Goal: Find contact information: Find contact information

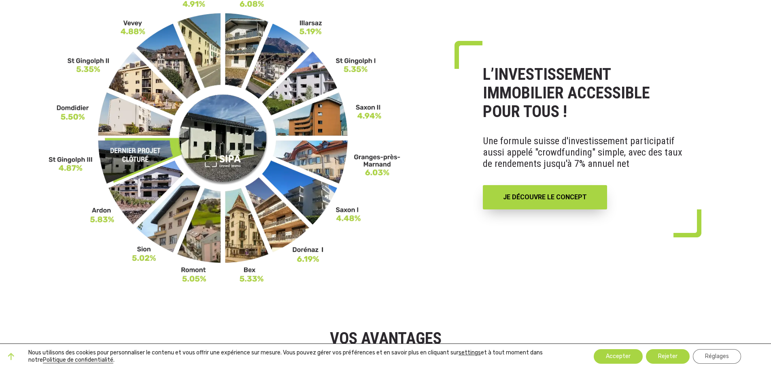
scroll to position [40, 0]
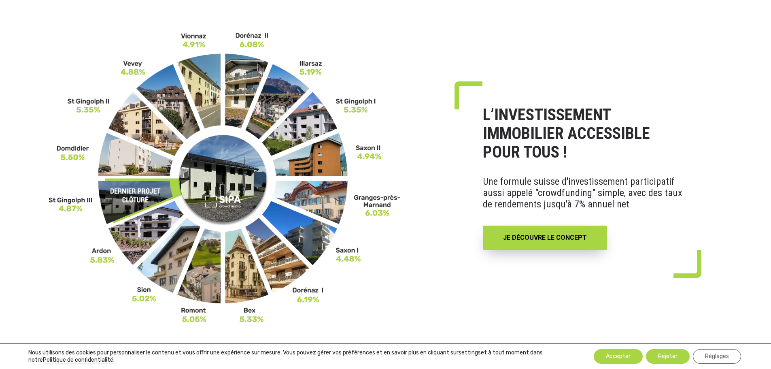
click at [625, 348] on div "Accepter Rejeter Réglages" at bounding box center [656, 356] width 174 height 17
click at [620, 353] on button "Accepter" at bounding box center [618, 356] width 49 height 15
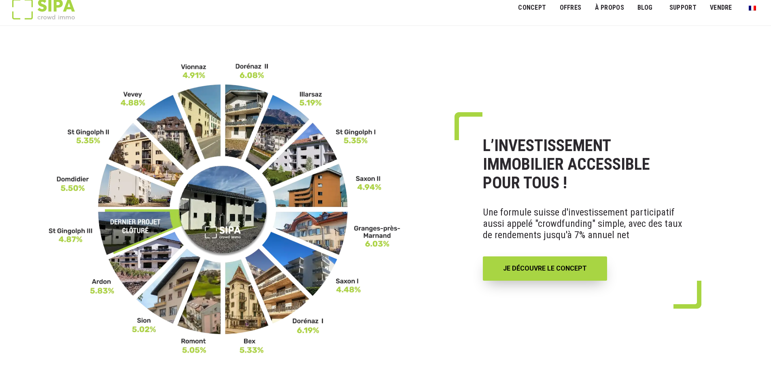
scroll to position [0, 0]
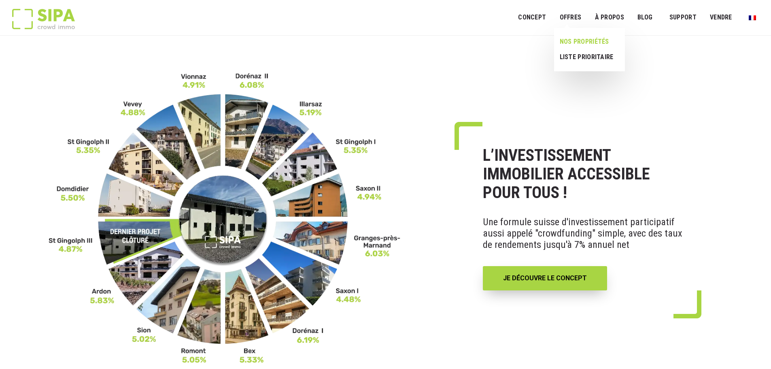
click at [577, 40] on link "NOS PROPRIÉTÉS" at bounding box center [586, 41] width 64 height 15
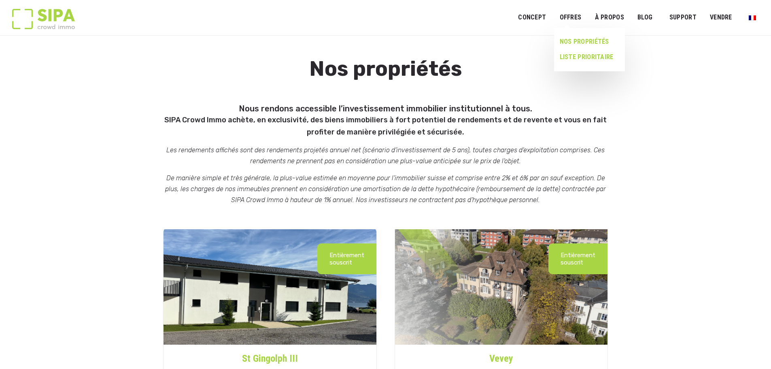
click at [576, 53] on link "LISTE PRIORITAIRE" at bounding box center [586, 56] width 64 height 15
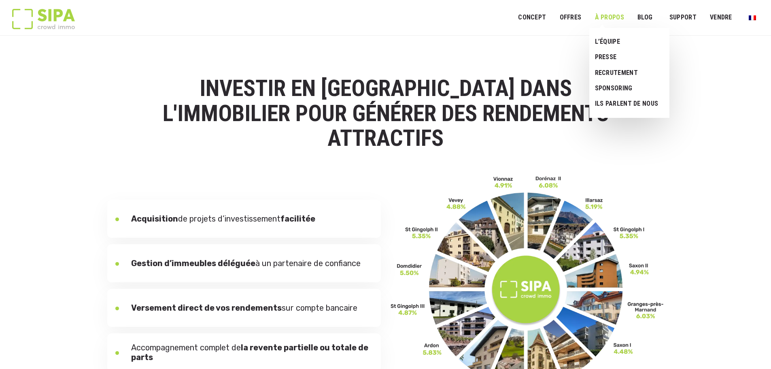
click at [603, 15] on link "À PROPOS" at bounding box center [609, 17] width 40 height 18
click at [610, 40] on link "L’ÉQUIPE" at bounding box center [626, 41] width 74 height 15
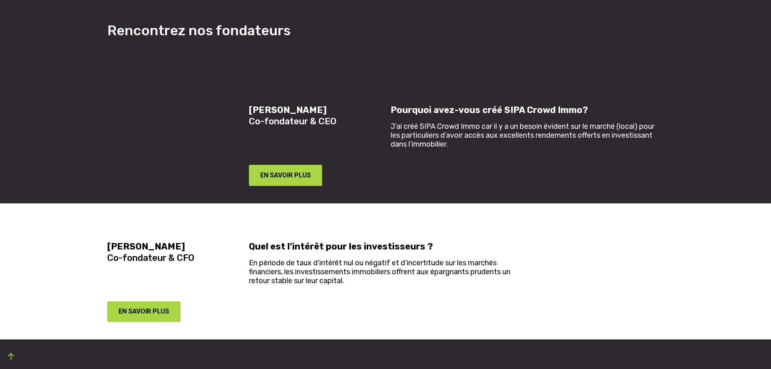
scroll to position [647, 0]
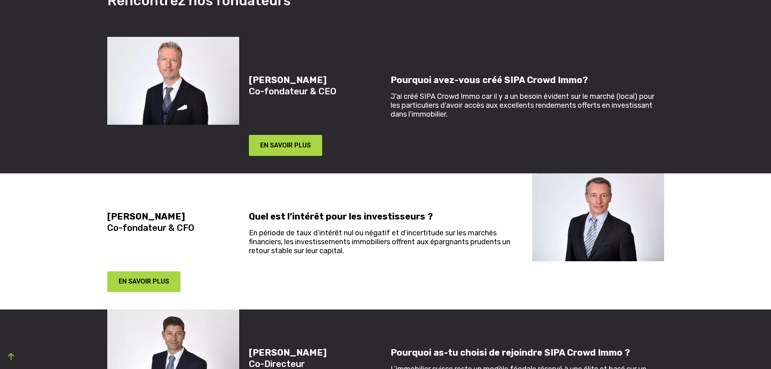
click at [224, 220] on div "[PERSON_NAME] Co-fondateur & CFO" at bounding box center [173, 233] width 142 height 44
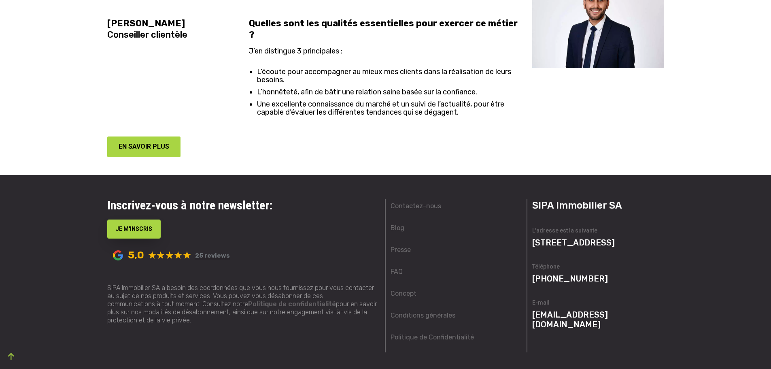
scroll to position [1861, 0]
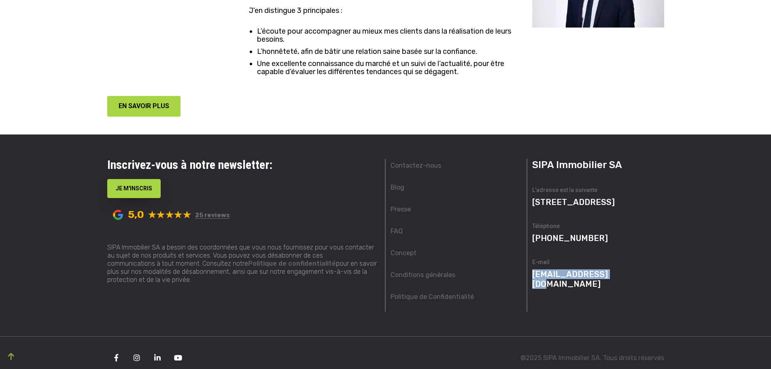
drag, startPoint x: 606, startPoint y: 274, endPoint x: 529, endPoint y: 269, distance: 76.7
click at [529, 269] on div "SIPA Immobilier SA L'adresse est la suivante [STREET_ADDRESS] Téléphone [PHONE_…" at bounding box center [598, 235] width 142 height 153
copy link "[EMAIL_ADDRESS][DOMAIN_NAME]"
drag, startPoint x: 545, startPoint y: 278, endPoint x: 549, endPoint y: 277, distance: 4.7
click at [545, 278] on div "SIPA Immobilier SA L'adresse est la suivante [STREET_ADDRESS] Téléphone [PHONE_…" at bounding box center [598, 235] width 142 height 153
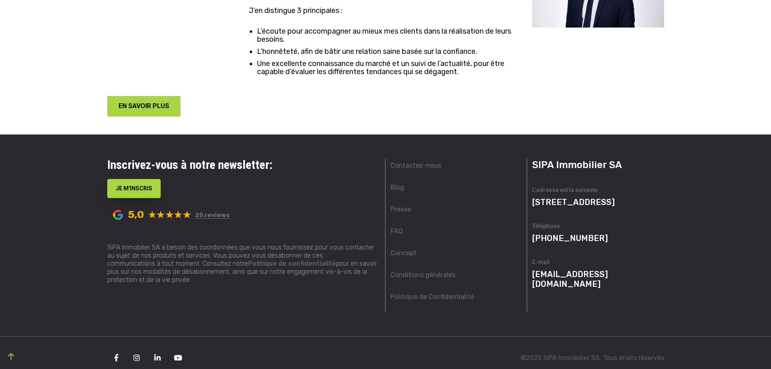
click at [553, 274] on link "[EMAIL_ADDRESS][DOMAIN_NAME]" at bounding box center [570, 278] width 76 height 19
